Goal: Navigation & Orientation: Find specific page/section

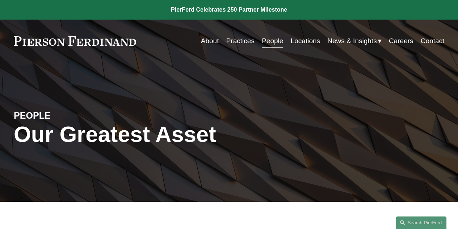
click at [240, 45] on link "Practices" at bounding box center [240, 41] width 28 height 14
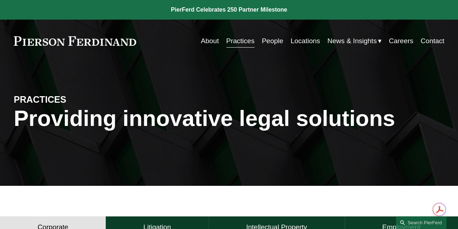
click at [238, 42] on link "Practices" at bounding box center [240, 41] width 28 height 14
